Goal: Task Accomplishment & Management: Use online tool/utility

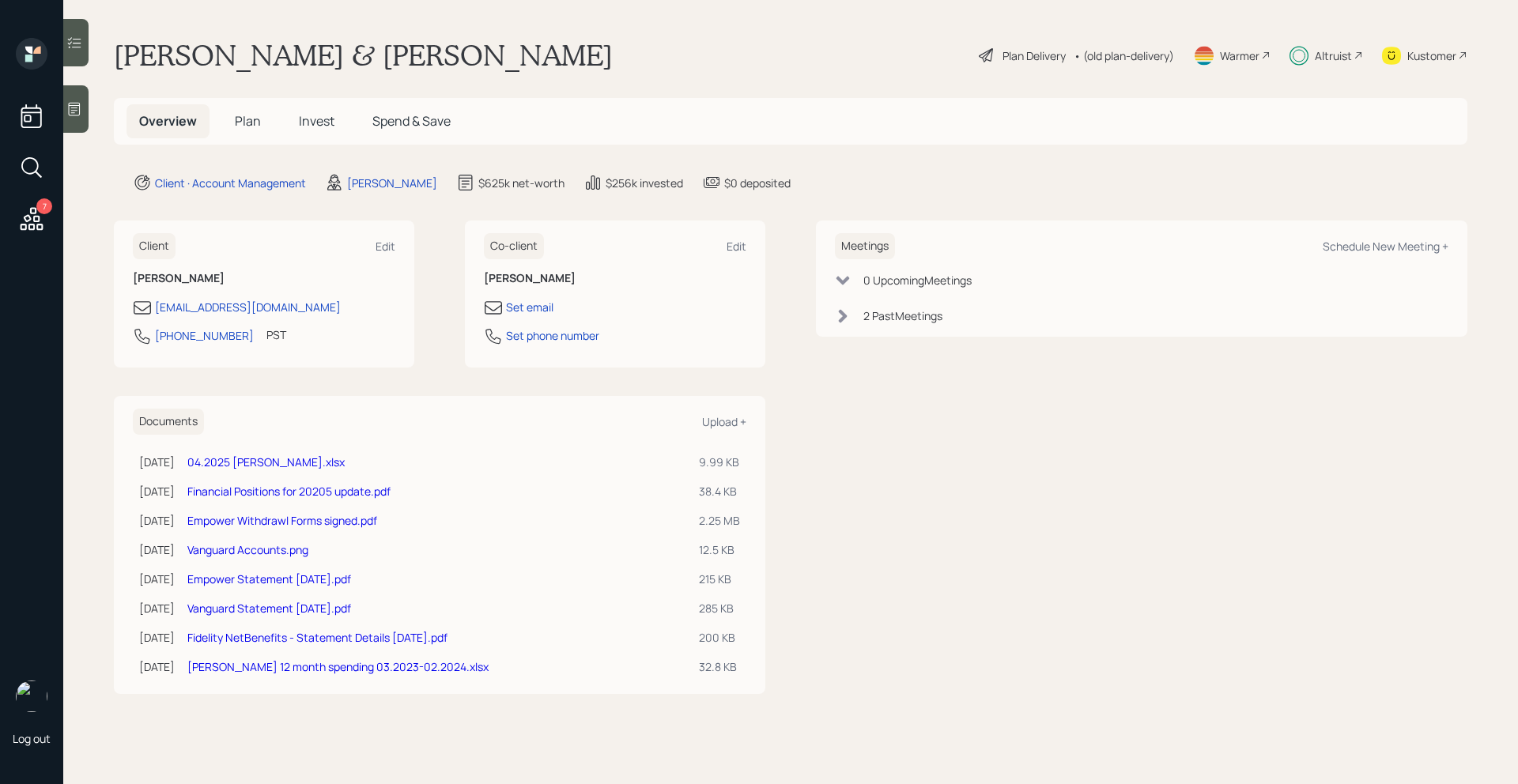
click at [1343, 58] on div "Altruist" at bounding box center [1334, 56] width 37 height 17
click at [244, 120] on span "Plan" at bounding box center [248, 121] width 26 height 18
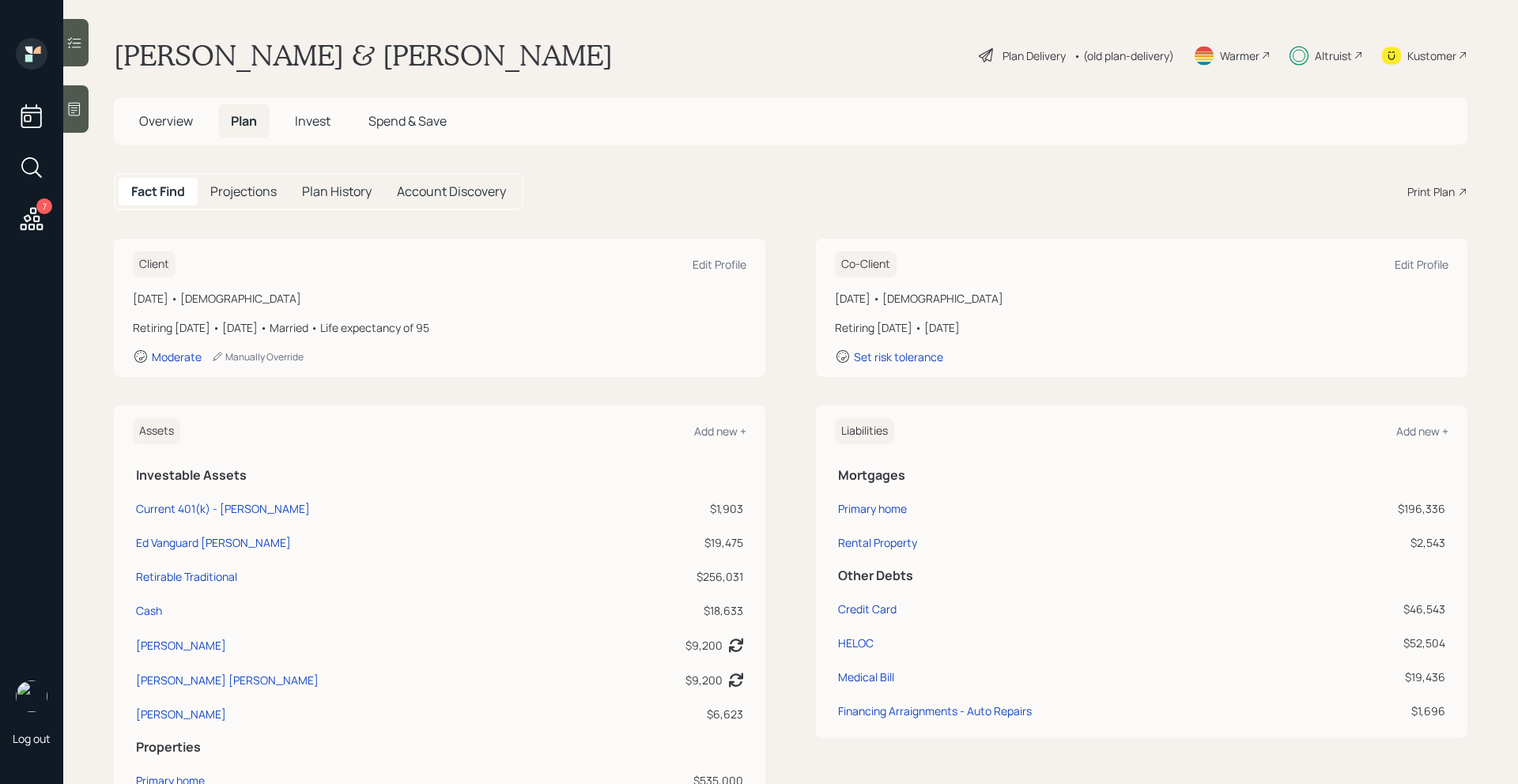
click at [1003, 58] on div "Plan Delivery" at bounding box center [1034, 56] width 63 height 17
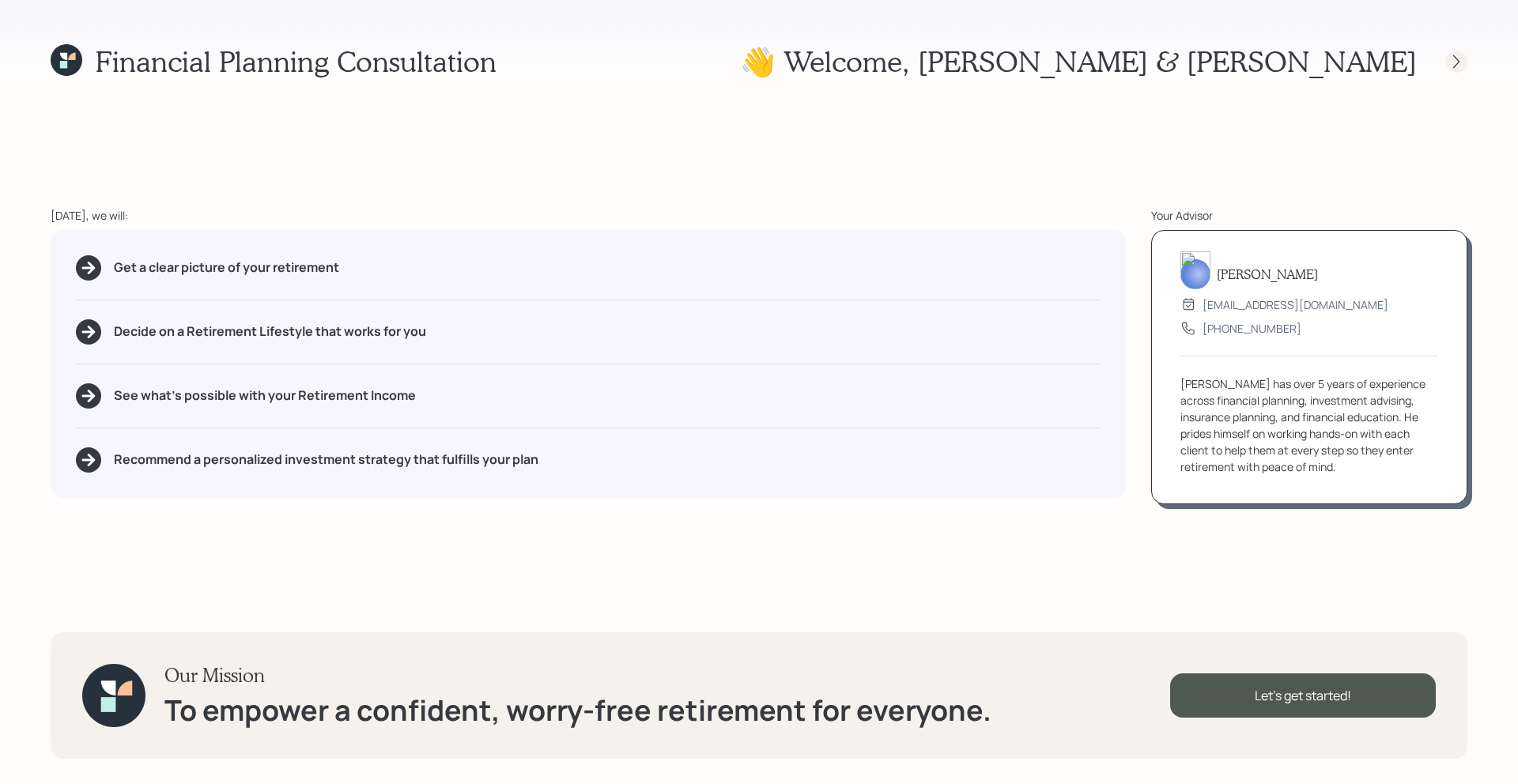
click at [1451, 58] on icon at bounding box center [1457, 61] width 16 height 16
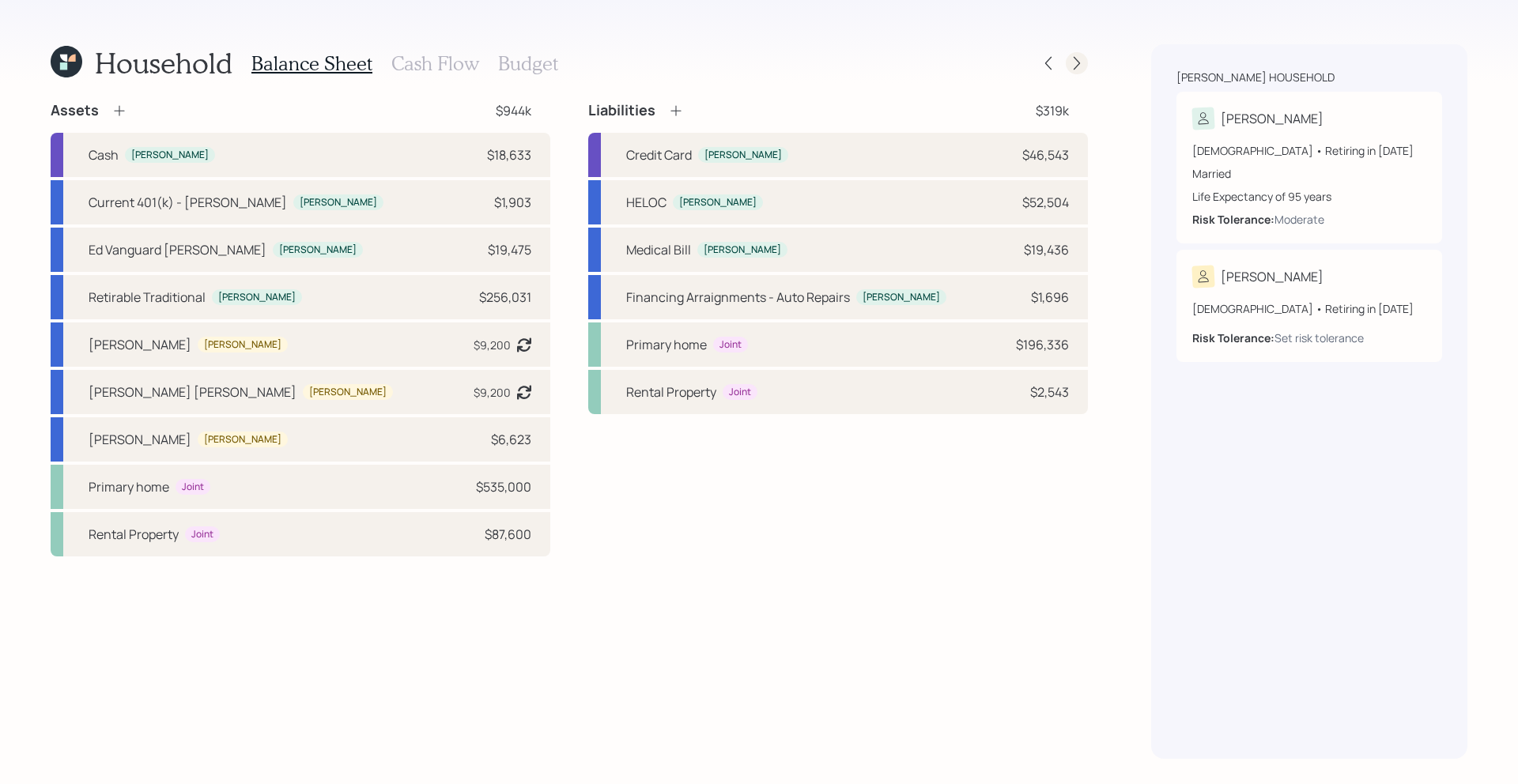
click at [1079, 54] on div at bounding box center [1077, 62] width 22 height 22
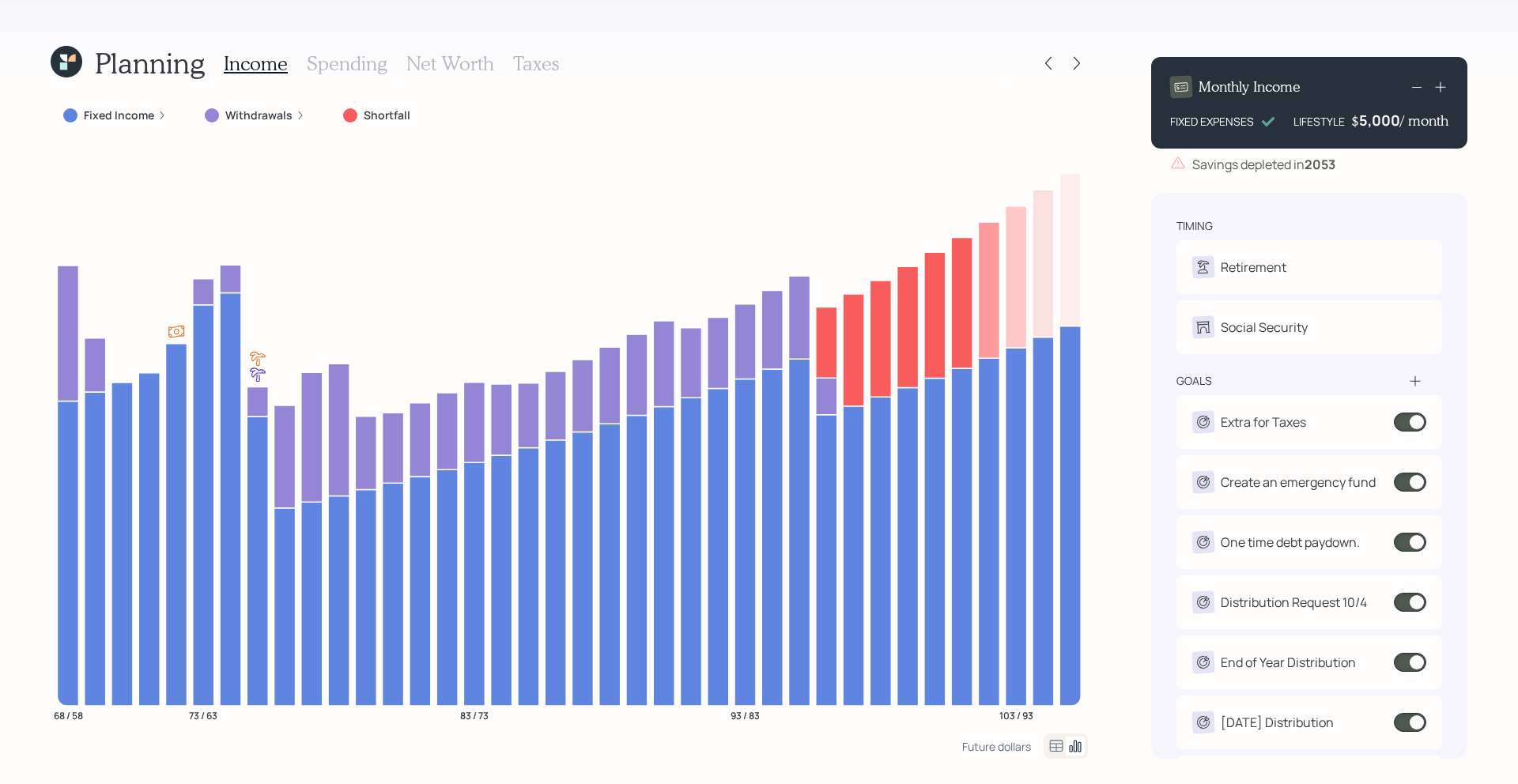
click at [68, 61] on icon at bounding box center [66, 61] width 31 height 31
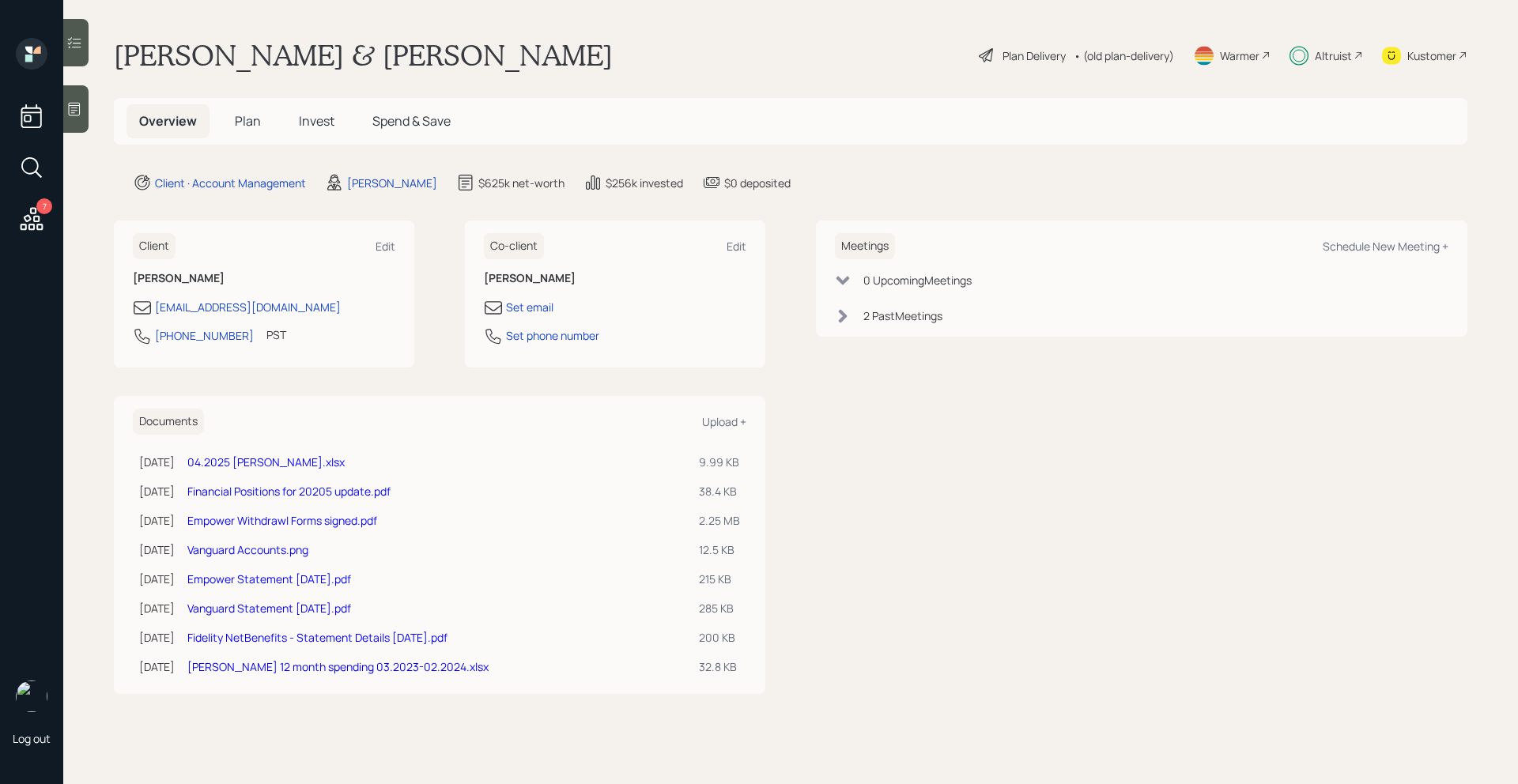
click at [249, 123] on span "Plan" at bounding box center [248, 121] width 26 height 18
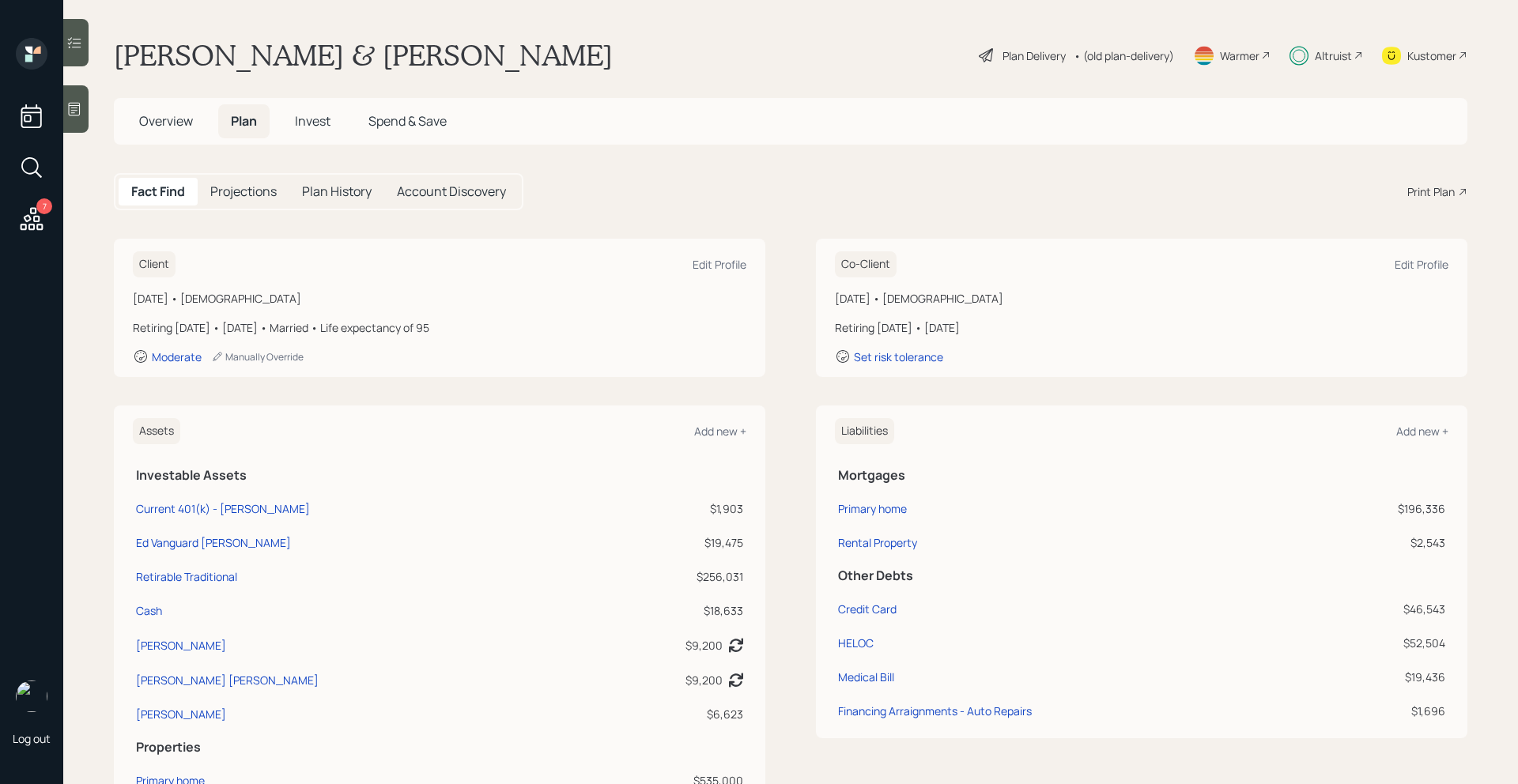
click at [1336, 50] on div "Altruist" at bounding box center [1334, 56] width 37 height 17
